Goal: Transaction & Acquisition: Purchase product/service

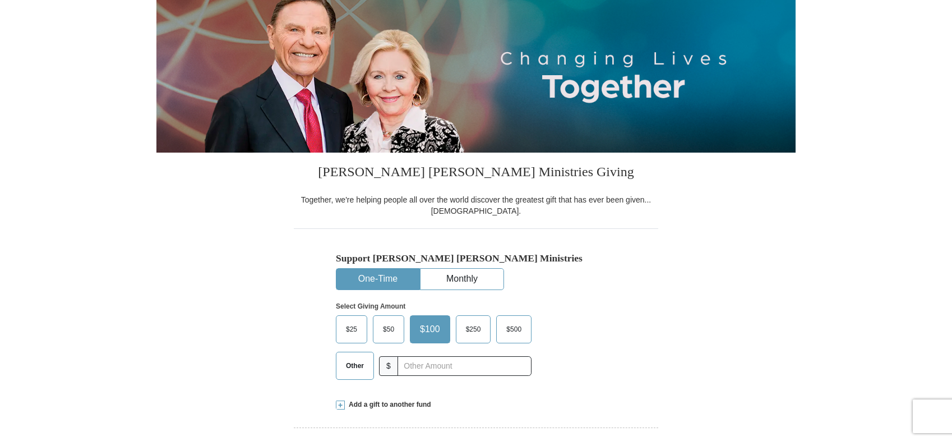
scroll to position [168, 0]
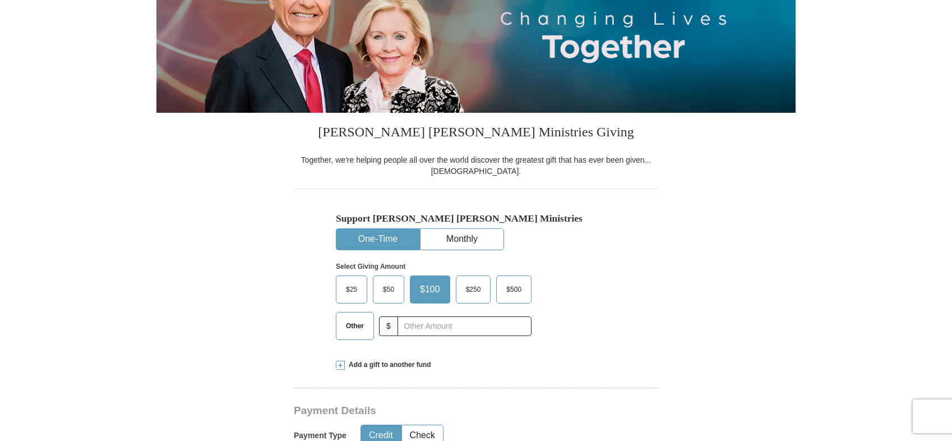
click at [354, 330] on span "Other" at bounding box center [354, 325] width 29 height 17
click at [0, 0] on input "Other" at bounding box center [0, 0] width 0 height 0
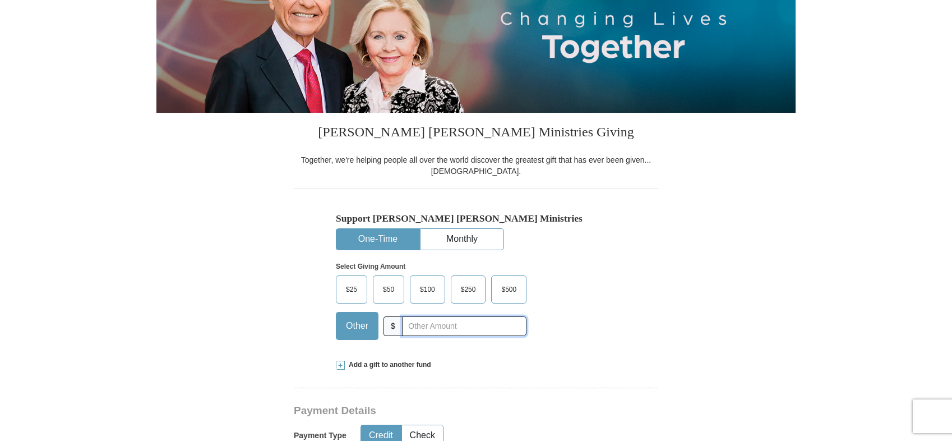
click at [428, 322] on input "text" at bounding box center [464, 326] width 125 height 20
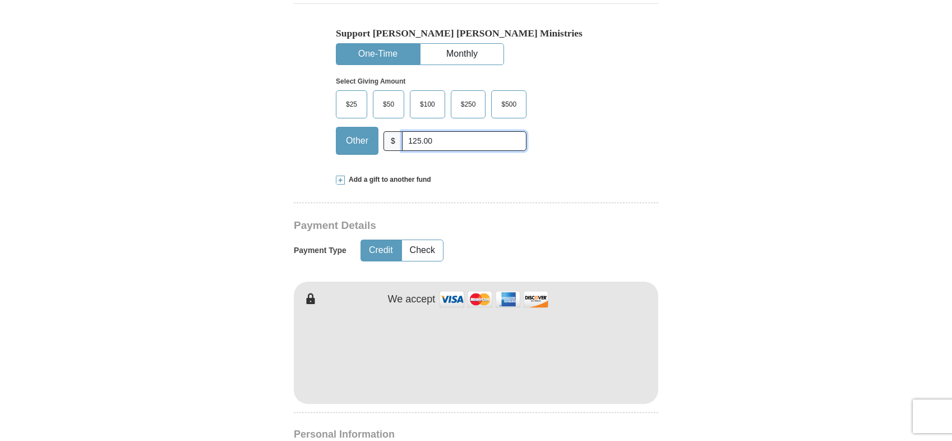
scroll to position [393, 0]
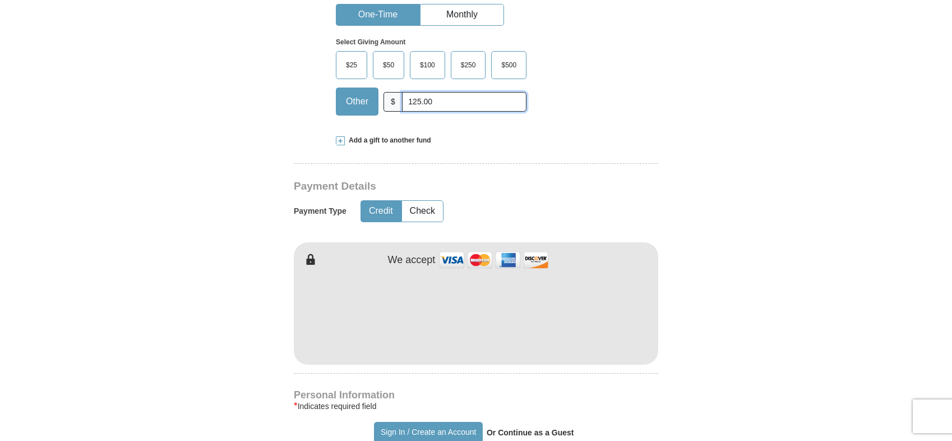
type input "125.00"
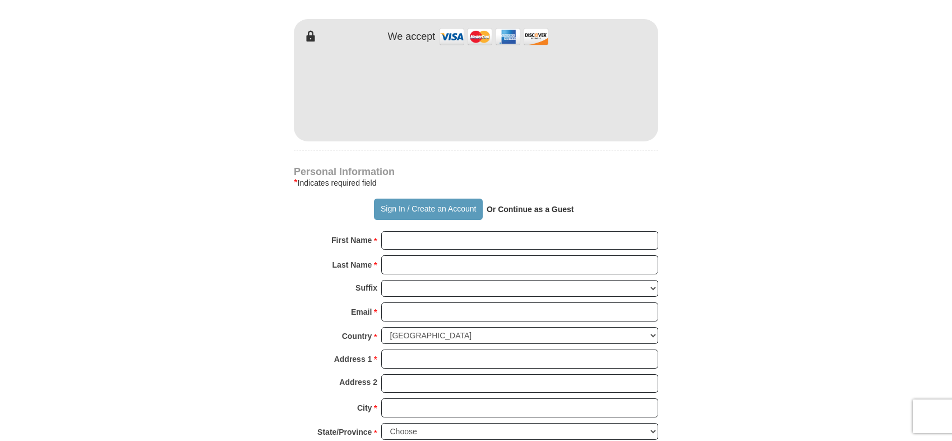
scroll to position [617, 0]
click at [453, 247] on input "First Name *" at bounding box center [519, 239] width 277 height 19
type input "Bill"
type input "Booth"
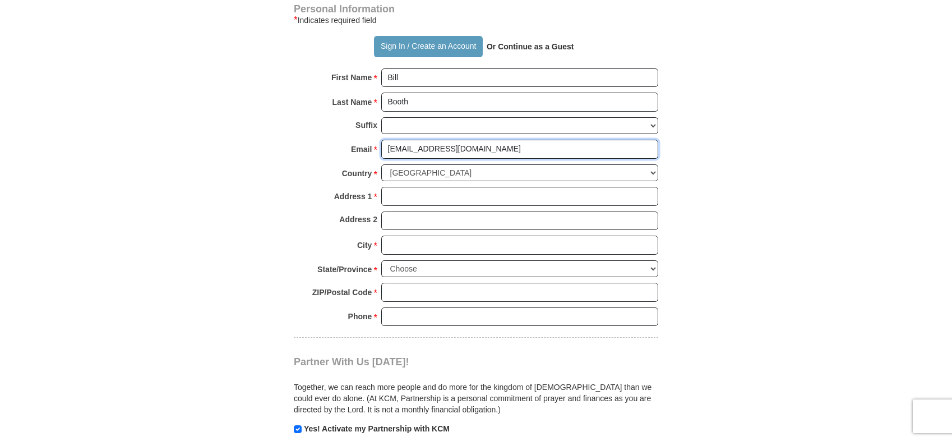
scroll to position [785, 0]
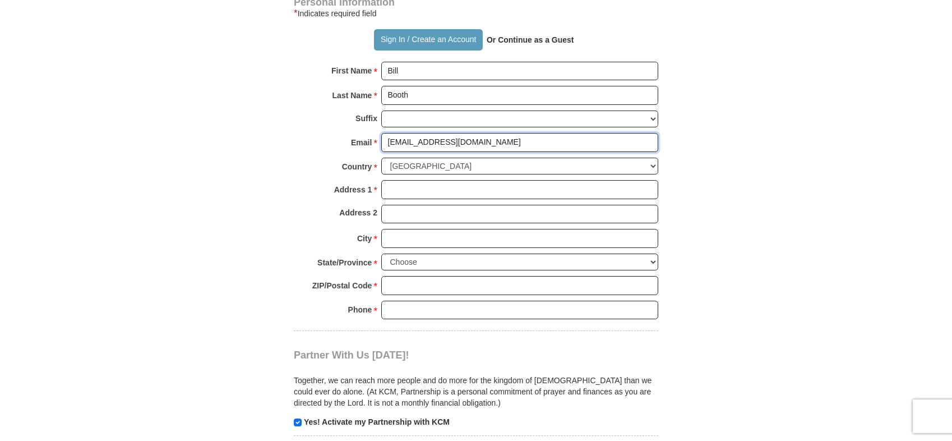
type input "[EMAIL_ADDRESS][DOMAIN_NAME]"
click at [407, 195] on input "Address 1 *" at bounding box center [519, 189] width 277 height 19
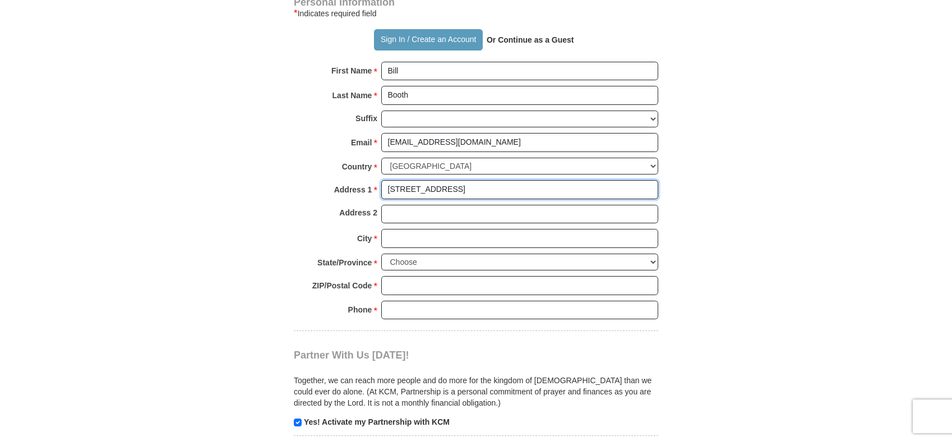
type input "[STREET_ADDRESS]"
click at [423, 240] on input "City *" at bounding box center [519, 238] width 277 height 19
type input "Choctaw"
click at [466, 269] on select "Choose [US_STATE] [US_STATE] [US_STATE] [US_STATE] [US_STATE] Armed Forces Amer…" at bounding box center [519, 262] width 277 height 17
select select "OK"
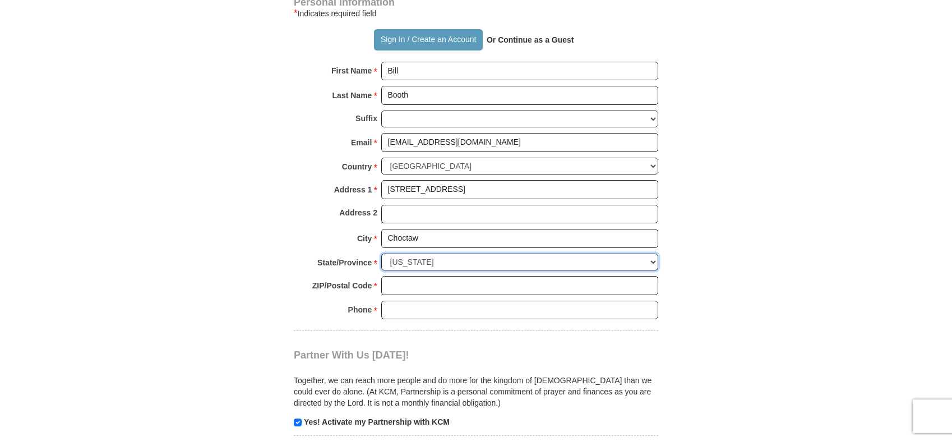
click at [381, 254] on select "Choose [US_STATE] [US_STATE] [US_STATE] [US_STATE] [US_STATE] Armed Forces Amer…" at bounding box center [519, 262] width 277 height 17
click at [405, 291] on input "ZIP/Postal Code *" at bounding box center [519, 285] width 277 height 19
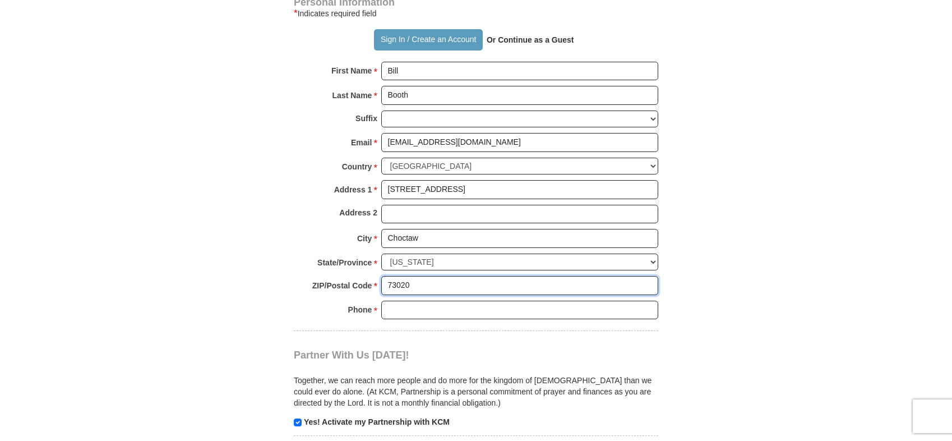
type input "73020"
click at [420, 317] on input "Phone * *" at bounding box center [519, 310] width 277 height 19
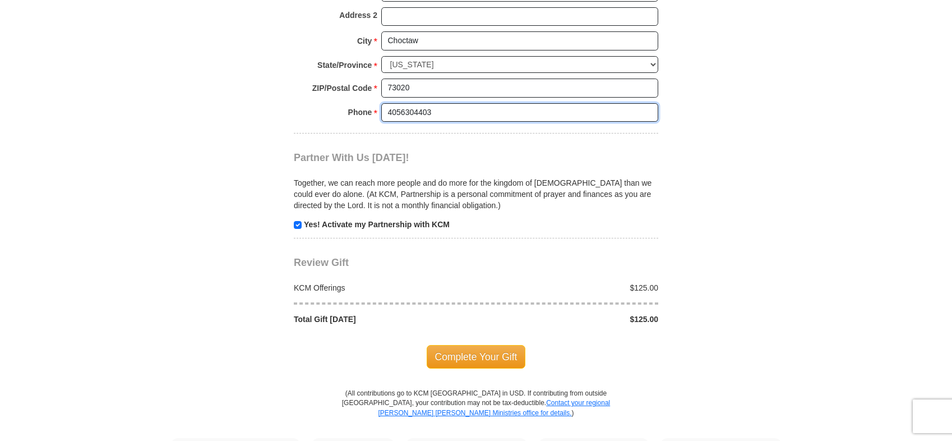
scroll to position [1010, 0]
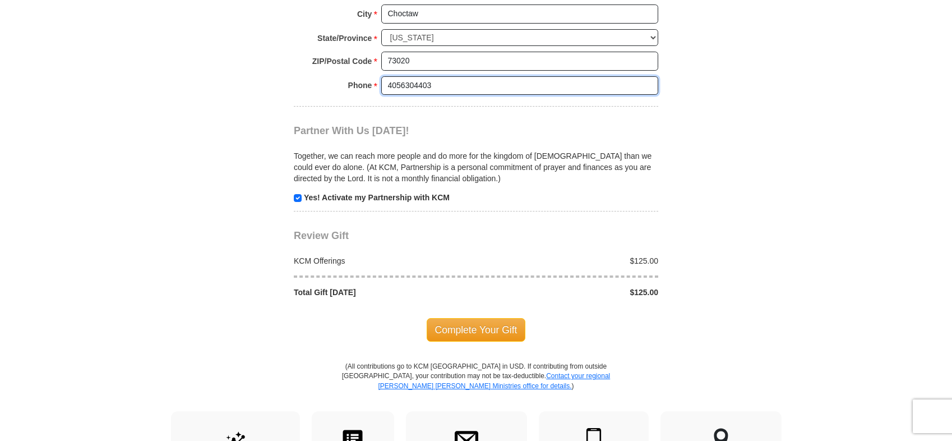
type input "4056304403"
click at [296, 201] on input "checkbox" at bounding box center [298, 198] width 8 height 8
checkbox input "false"
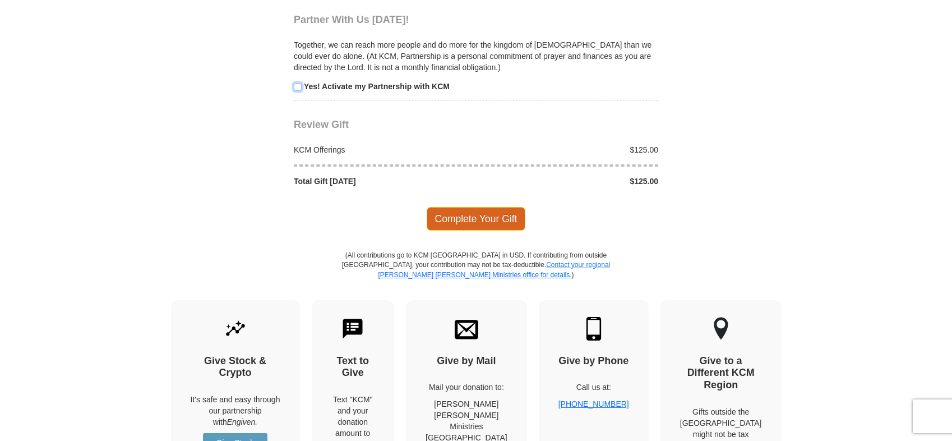
scroll to position [1122, 0]
click at [482, 228] on span "Complete Your Gift" at bounding box center [476, 218] width 99 height 24
